Goal: Information Seeking & Learning: Learn about a topic

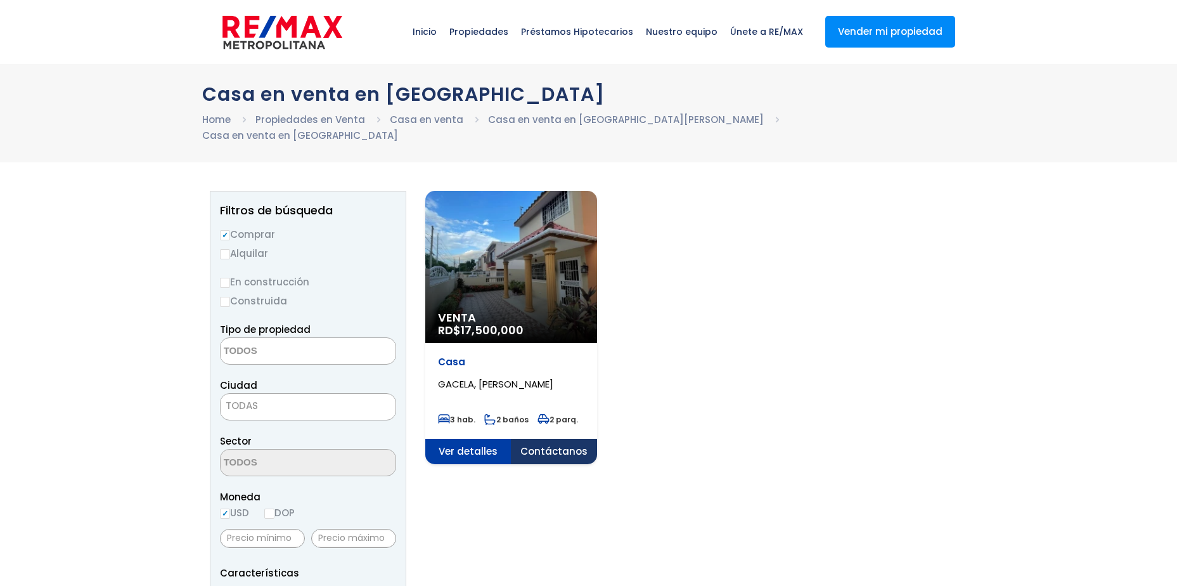
select select
click at [497, 236] on div "Venta RD$ 17,500,000" at bounding box center [511, 267] width 172 height 152
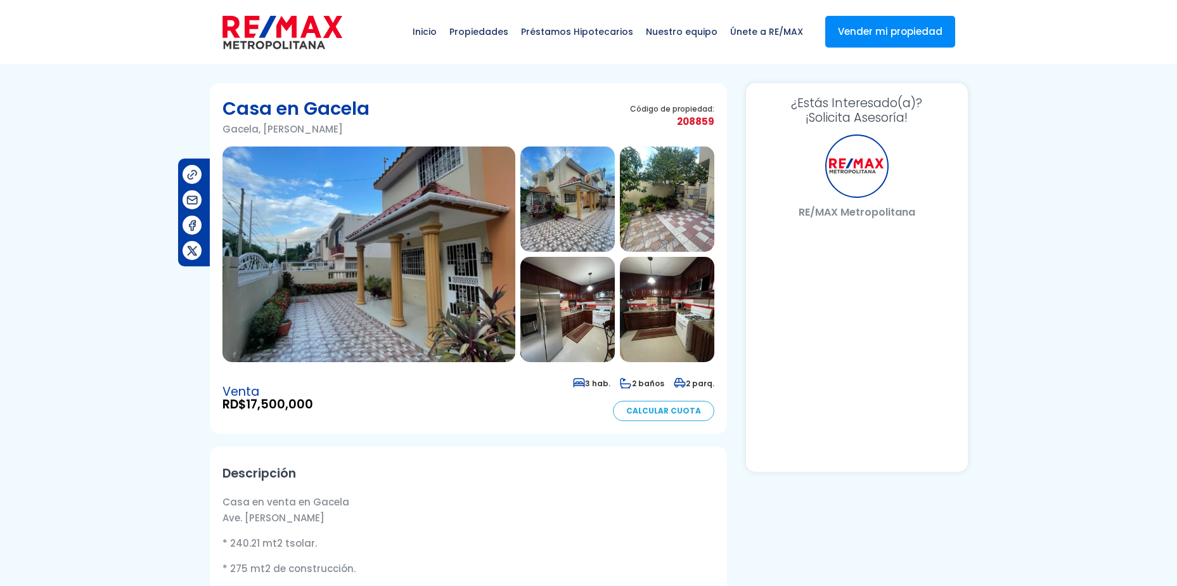
select select "DO"
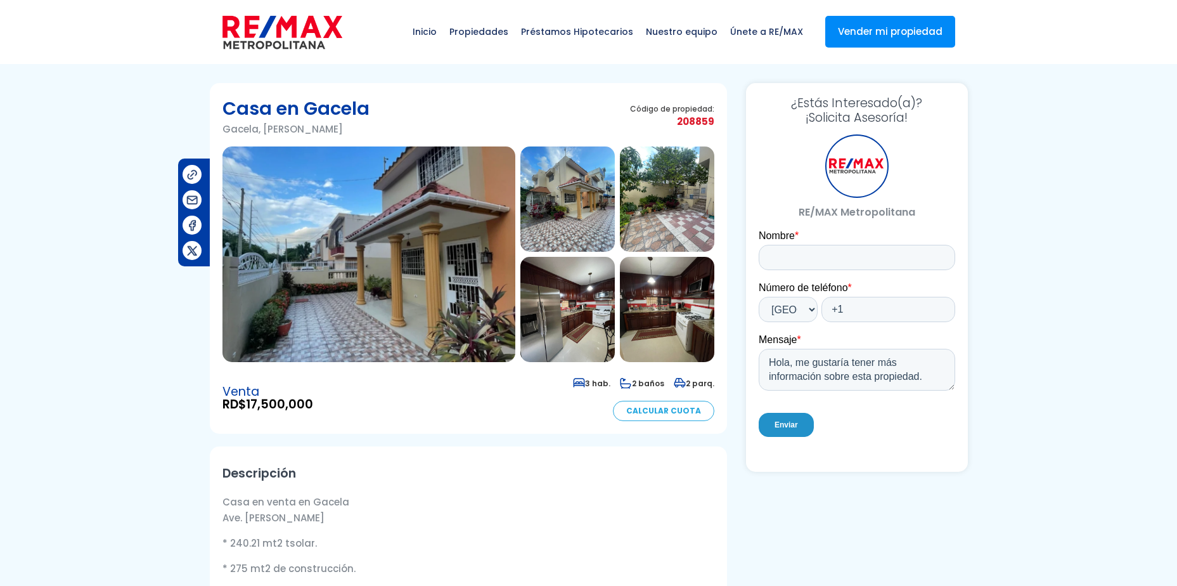
click at [412, 254] on img at bounding box center [369, 254] width 293 height 216
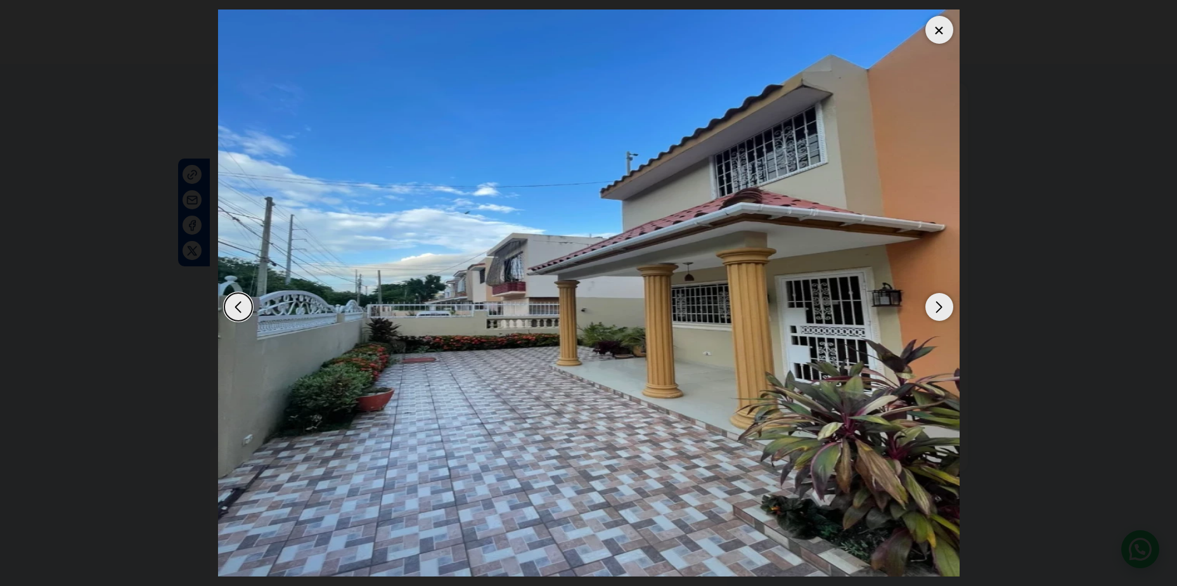
click at [935, 311] on div "Next slide" at bounding box center [940, 307] width 28 height 28
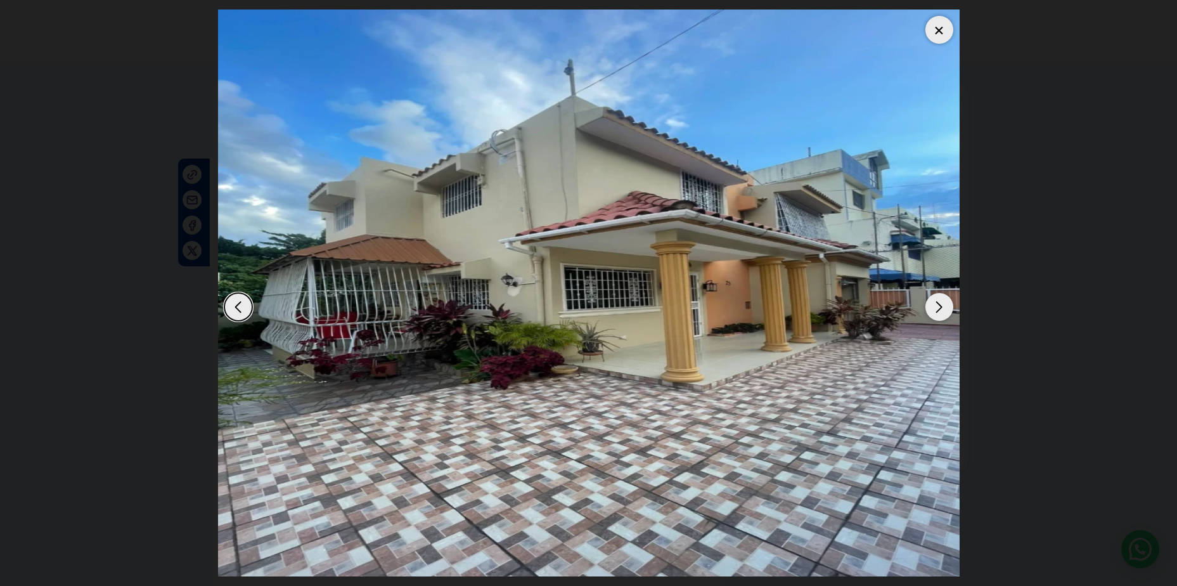
click at [935, 311] on div "Next slide" at bounding box center [940, 307] width 28 height 28
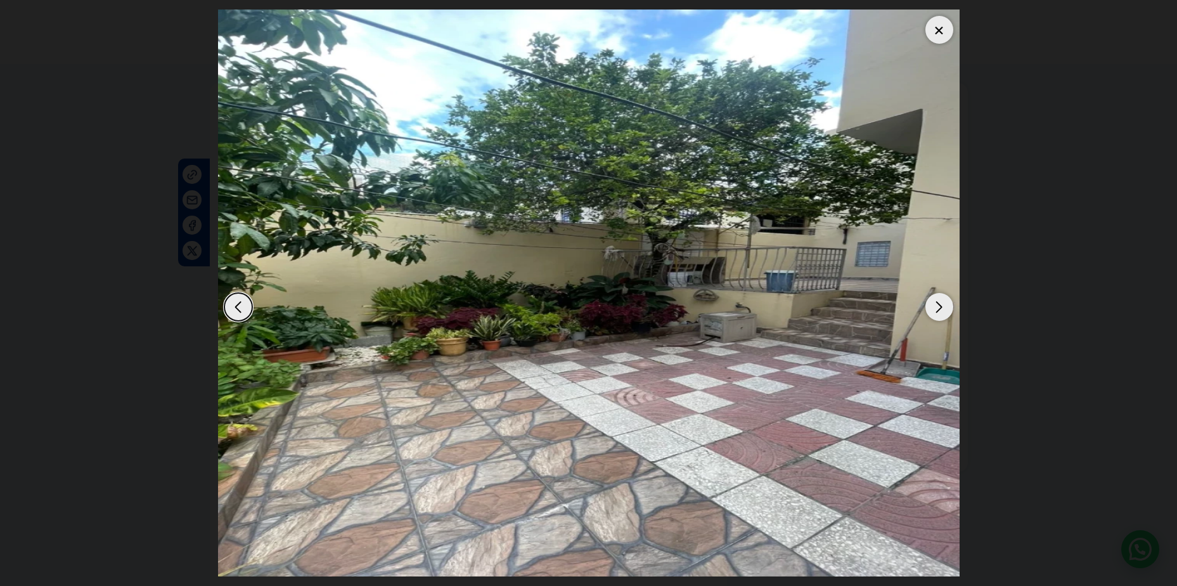
click at [935, 311] on div "Next slide" at bounding box center [940, 307] width 28 height 28
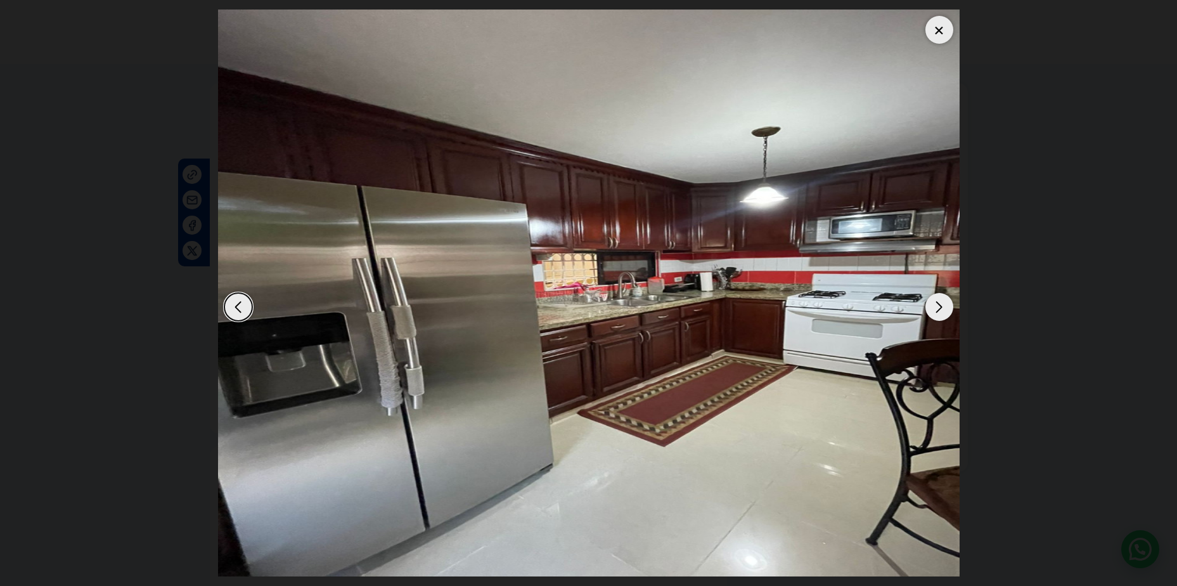
click at [935, 311] on div "Next slide" at bounding box center [940, 307] width 28 height 28
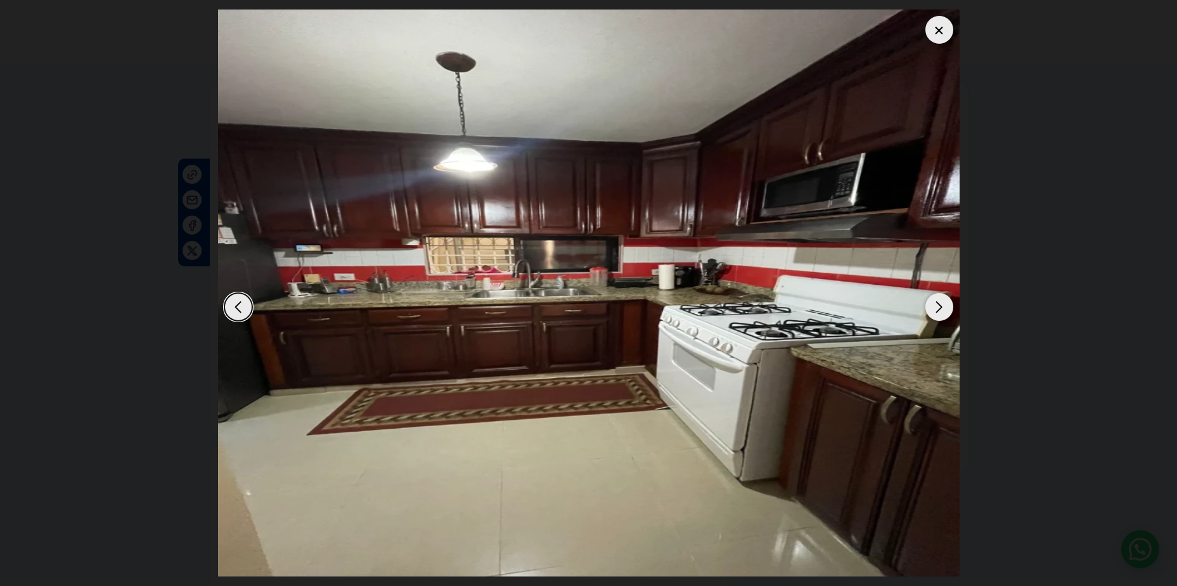
click at [935, 311] on div "Next slide" at bounding box center [940, 307] width 28 height 28
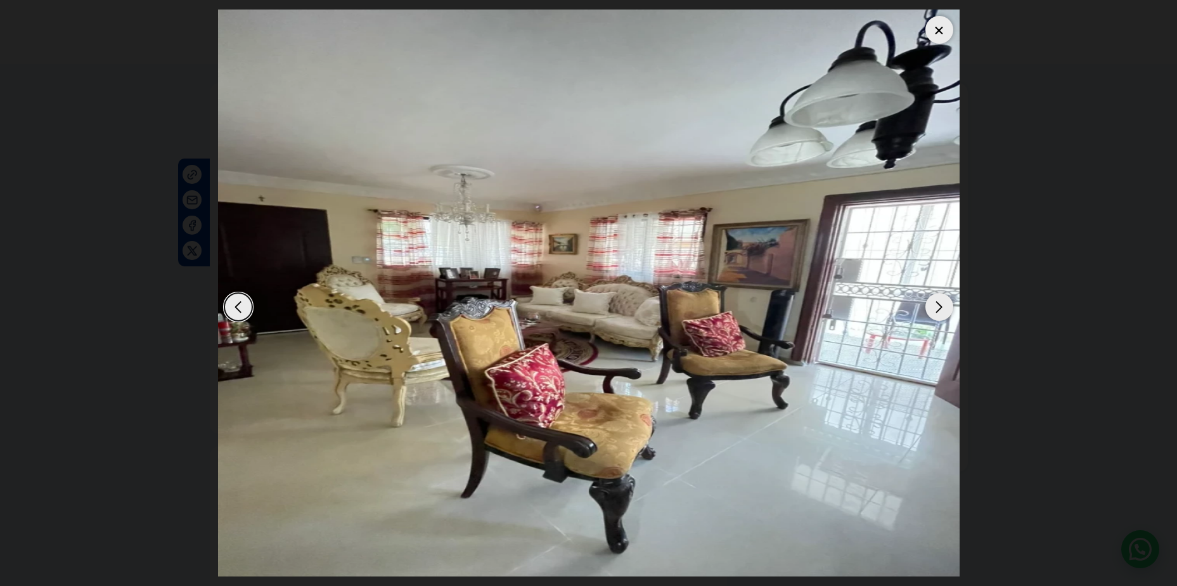
click at [935, 311] on div "Next slide" at bounding box center [940, 307] width 28 height 28
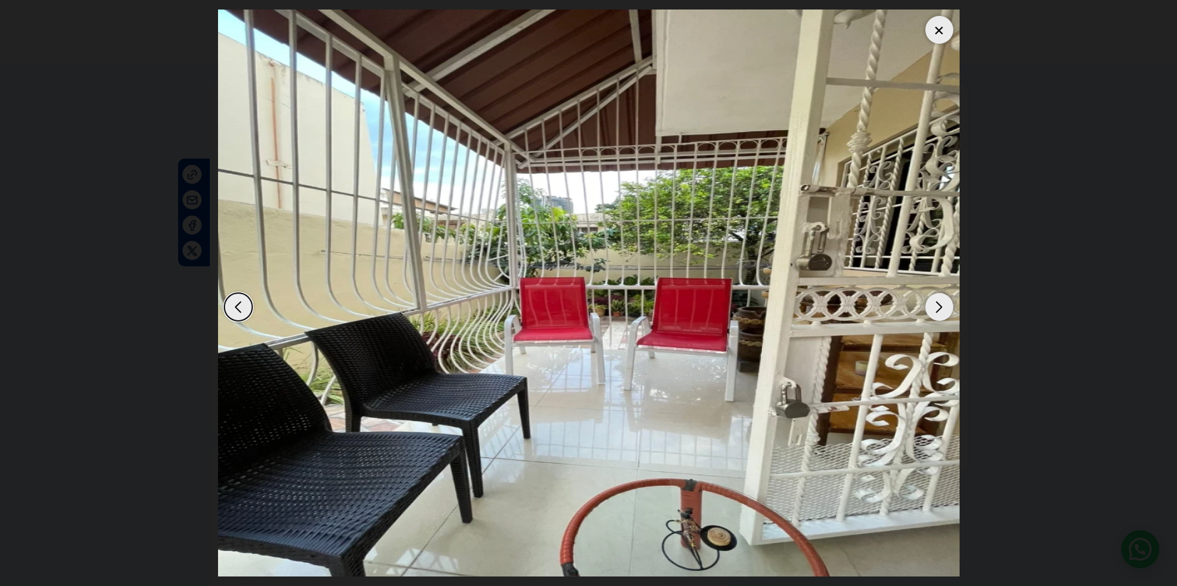
click at [935, 311] on div "Next slide" at bounding box center [940, 307] width 28 height 28
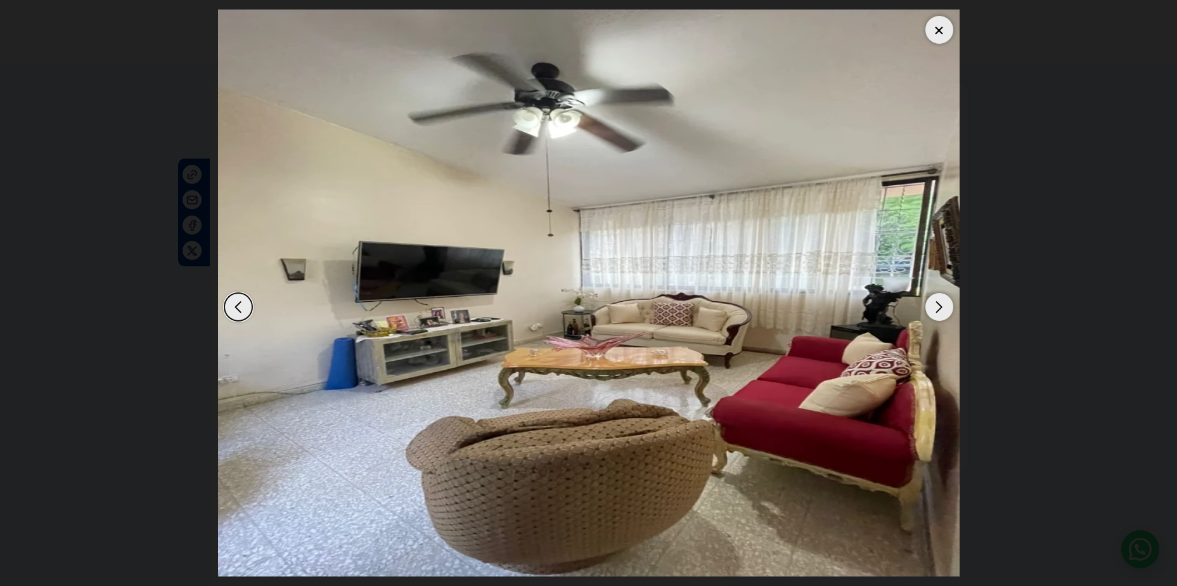
click at [935, 311] on div "Next slide" at bounding box center [940, 307] width 28 height 28
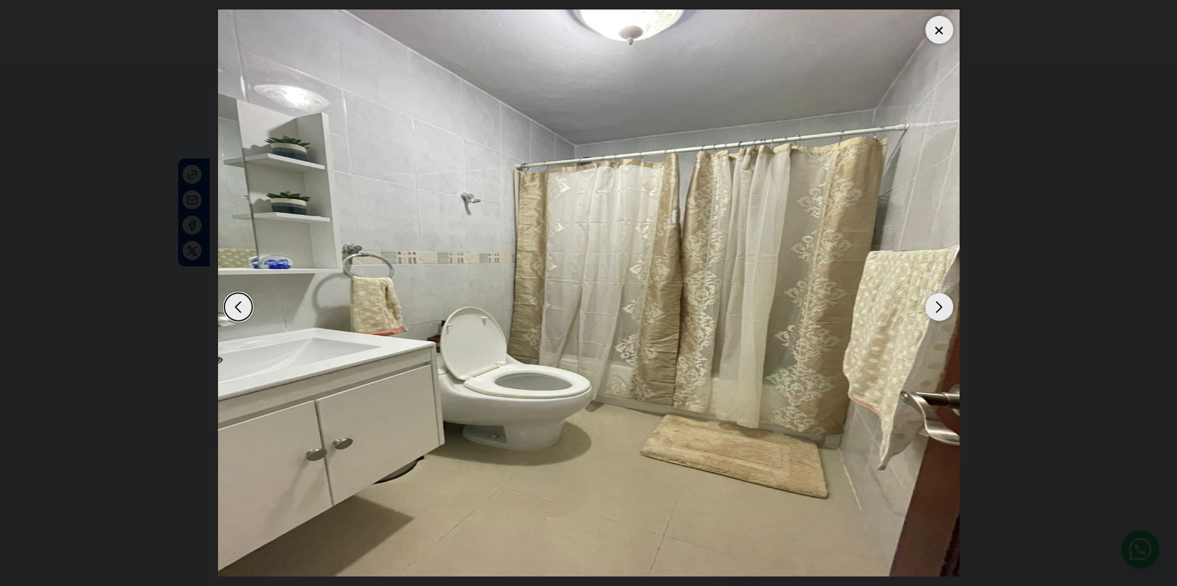
click at [935, 311] on div "Next slide" at bounding box center [940, 307] width 28 height 28
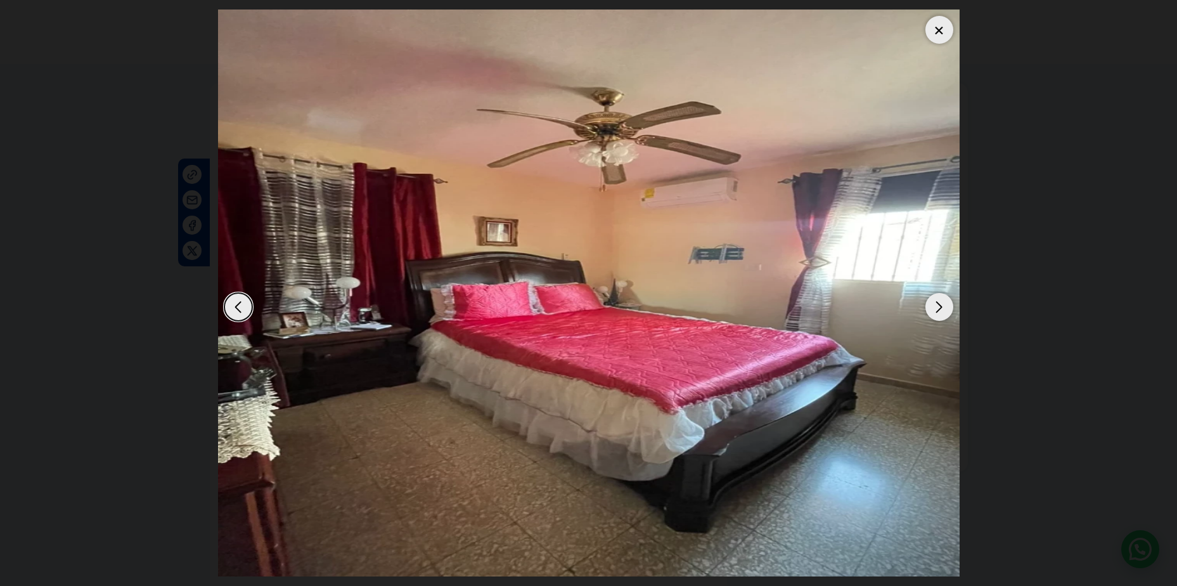
click at [935, 311] on div "Next slide" at bounding box center [940, 307] width 28 height 28
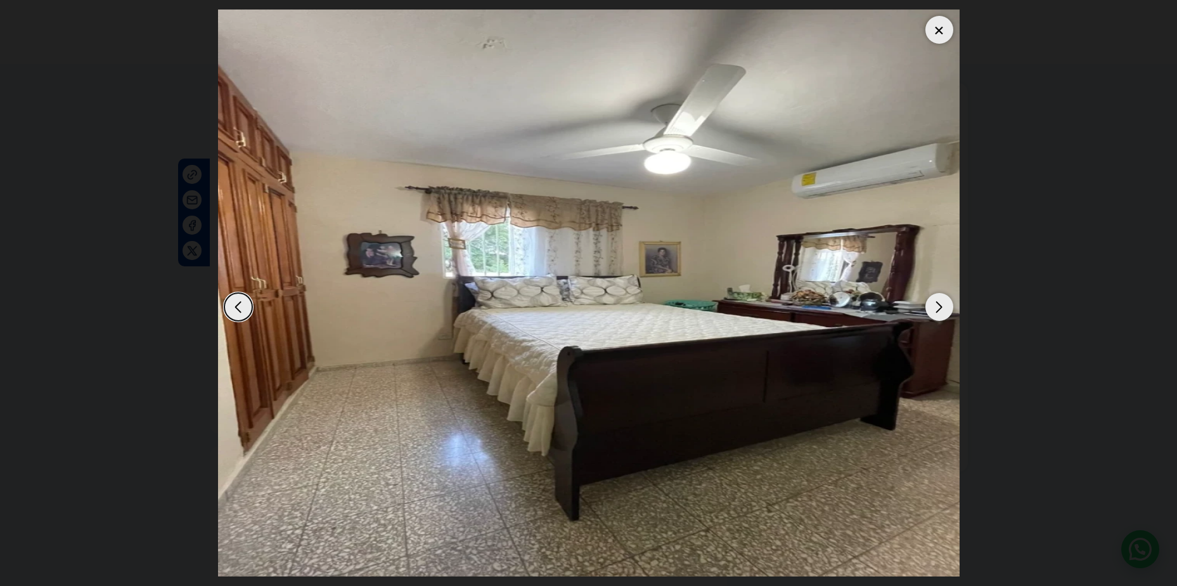
click at [935, 311] on div "Next slide" at bounding box center [940, 307] width 28 height 28
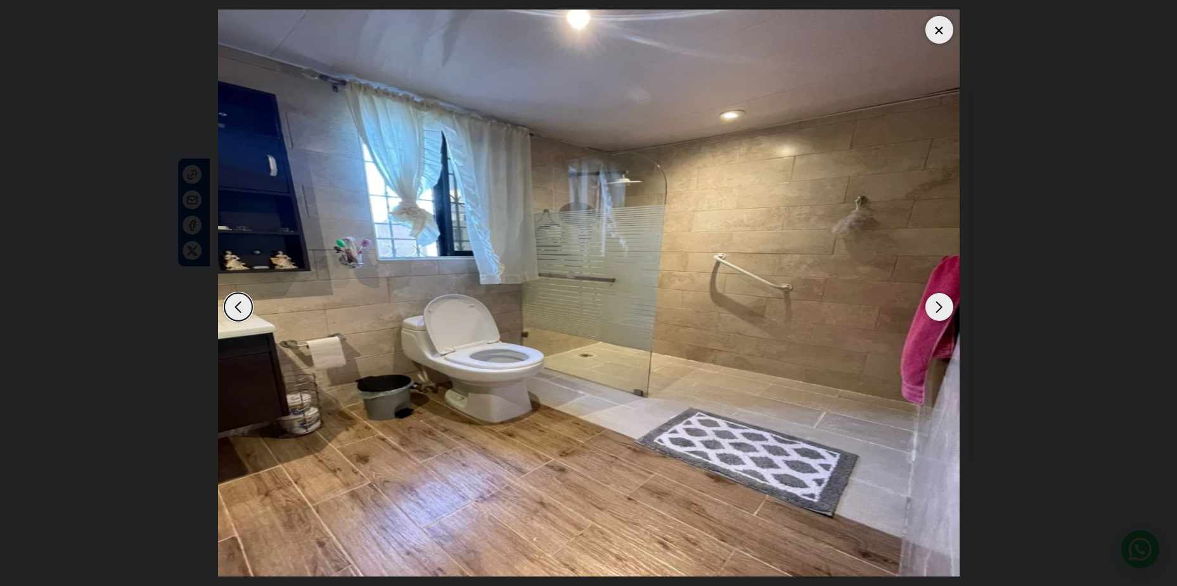
click at [935, 311] on div "Next slide" at bounding box center [940, 307] width 28 height 28
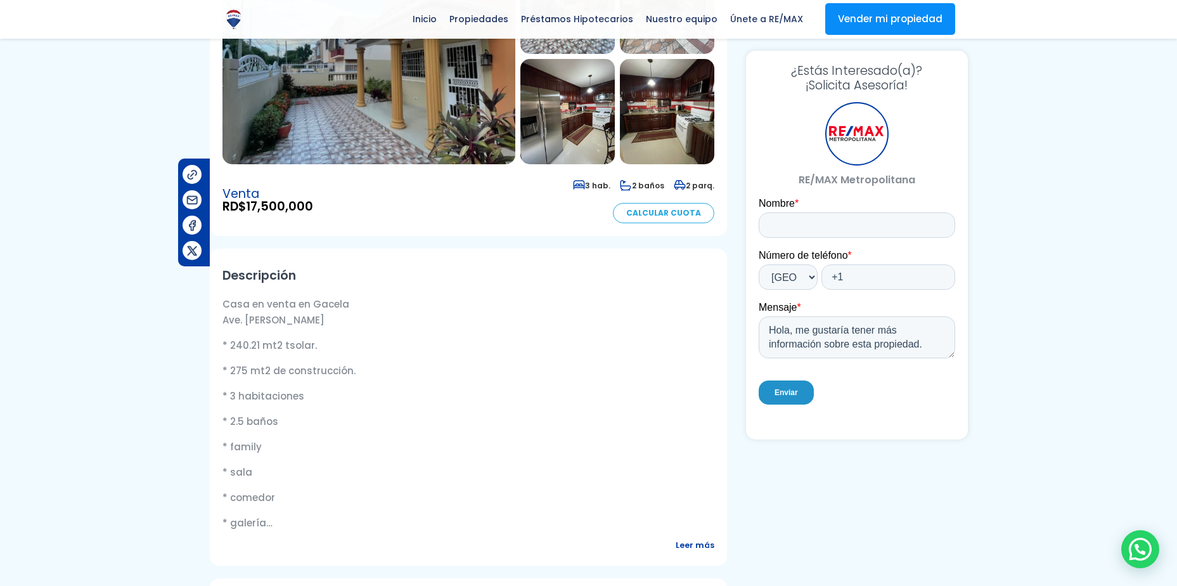
scroll to position [190, 0]
